Goal: Task Accomplishment & Management: Manage account settings

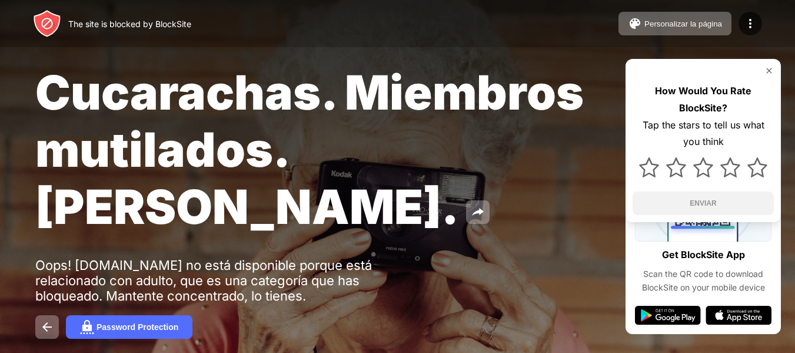
click at [791, 15] on div "The site is blocked by BlockSite Personalizar la página Editar la lista de bloq…" at bounding box center [397, 23] width 795 height 47
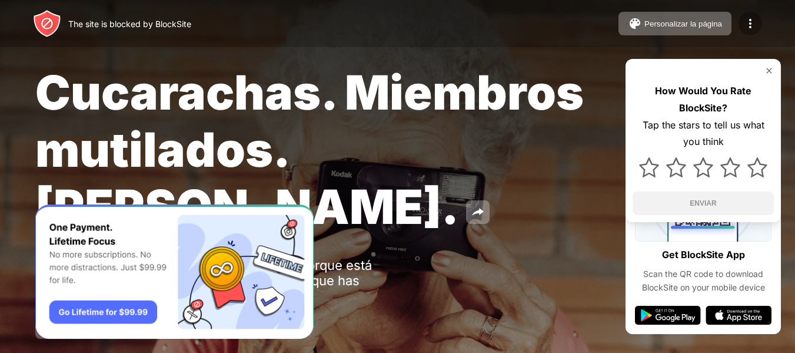
click at [762, 25] on div at bounding box center [751, 24] width 24 height 24
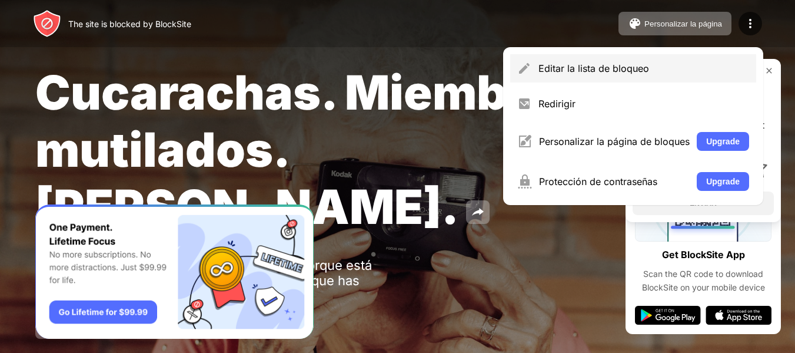
click at [601, 75] on div "Editar la lista de bloqueo" at bounding box center [633, 68] width 246 height 28
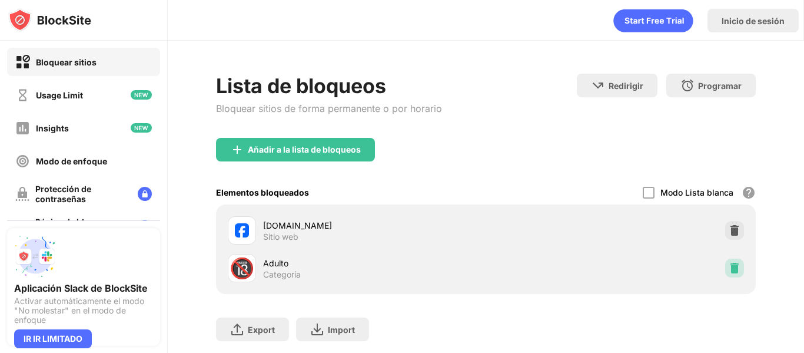
click at [726, 261] on div at bounding box center [734, 267] width 19 height 19
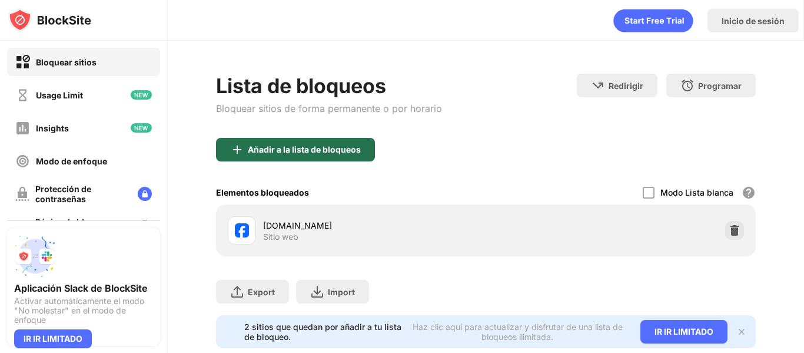
click at [364, 148] on div "Añadir a la lista de bloqueos" at bounding box center [295, 150] width 159 height 24
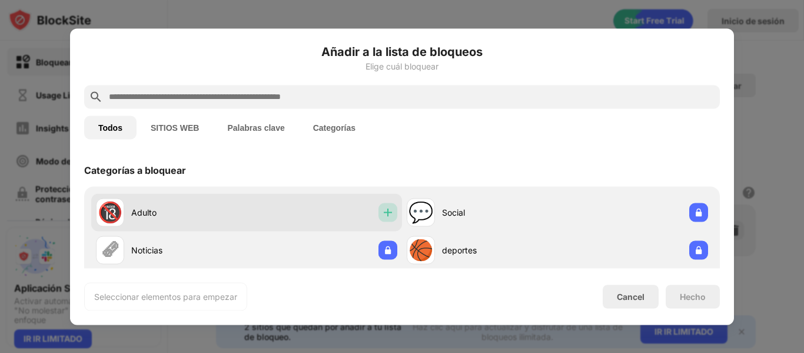
click at [387, 214] on img at bounding box center [388, 212] width 12 height 12
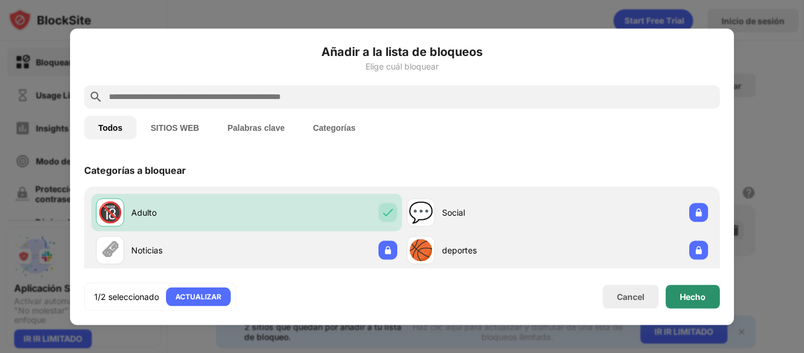
click at [701, 303] on div "Hecho" at bounding box center [693, 296] width 54 height 24
